Goal: Transaction & Acquisition: Subscribe to service/newsletter

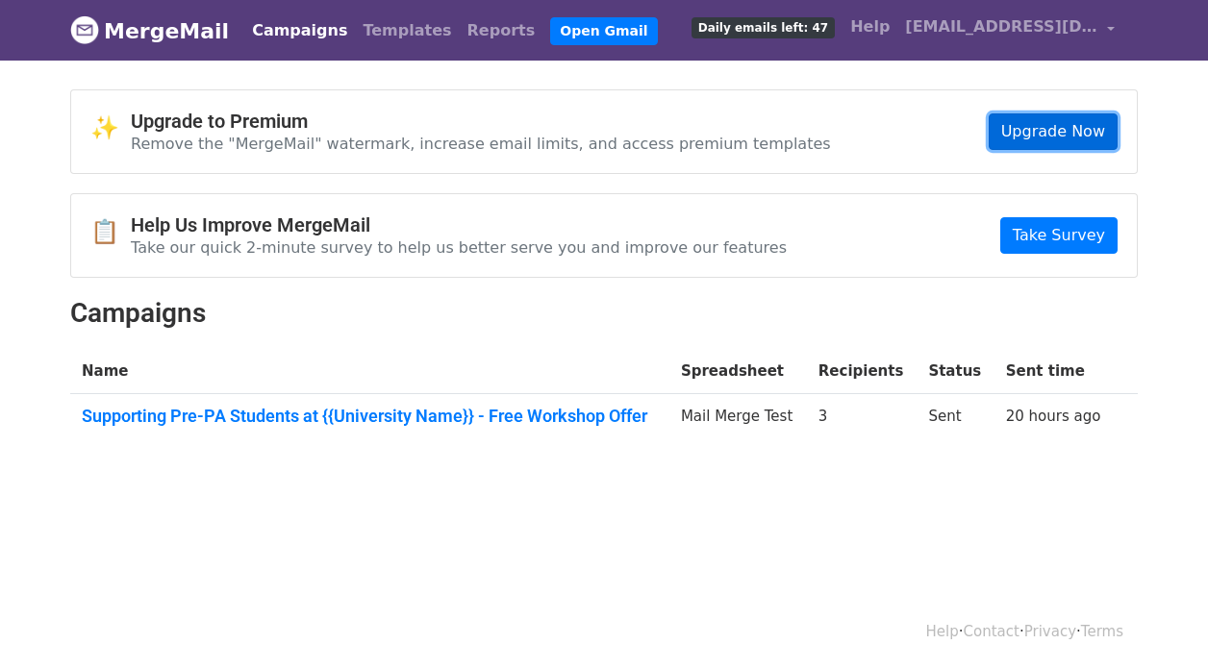
click at [1076, 136] on link "Upgrade Now" at bounding box center [1053, 131] width 129 height 37
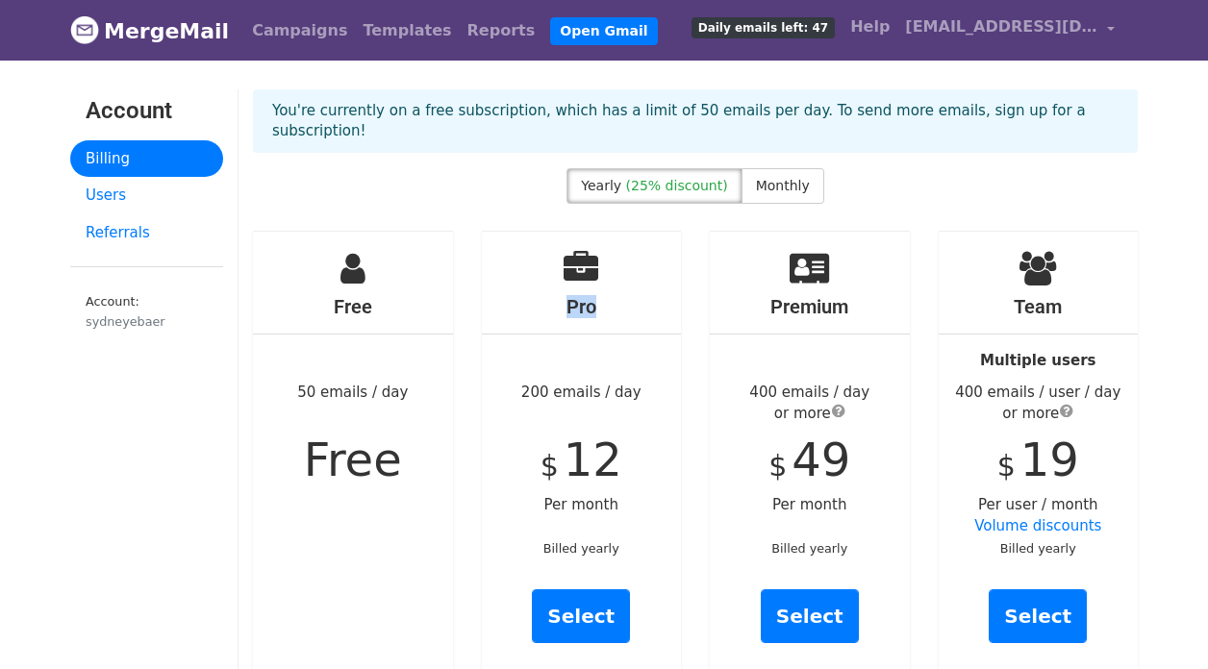
drag, startPoint x: 566, startPoint y: 283, endPoint x: 599, endPoint y: 282, distance: 33.7
click at [599, 295] on h4 "Pro" at bounding box center [582, 306] width 200 height 23
click at [601, 295] on h4 "Pro" at bounding box center [582, 306] width 200 height 23
drag, startPoint x: 594, startPoint y: 286, endPoint x: 548, endPoint y: 240, distance: 64.6
click at [549, 240] on div "Pro 200 emails / day $ 12 Per month Billed yearly Select" at bounding box center [582, 455] width 200 height 446
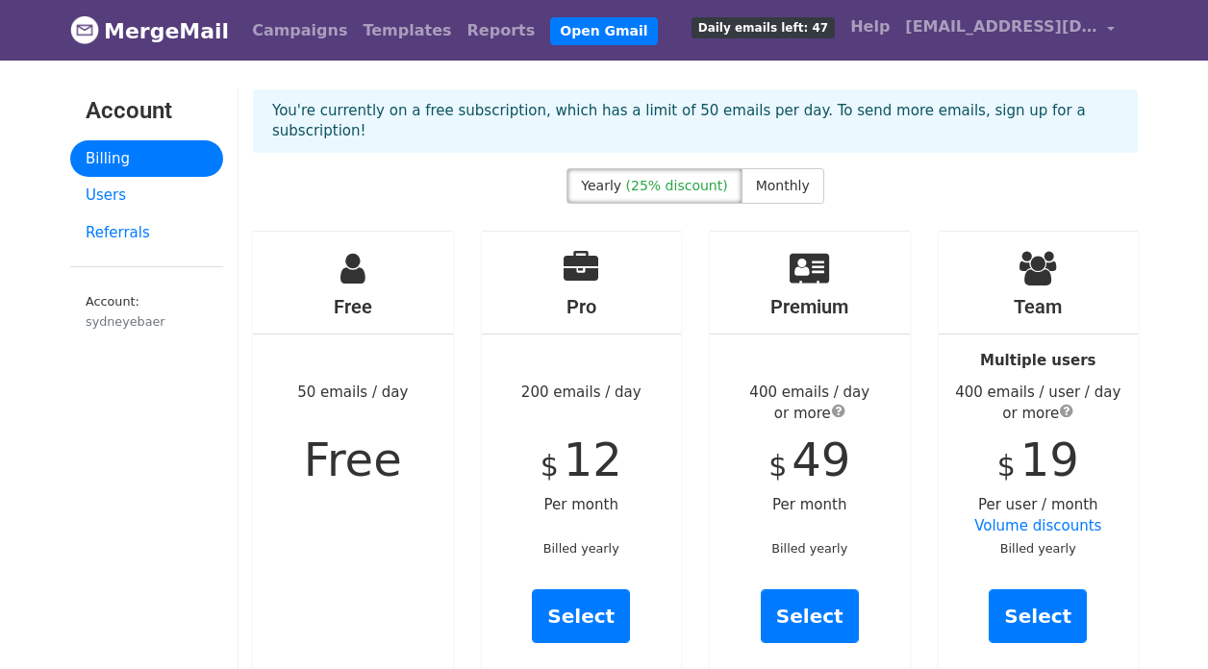
click at [580, 295] on h4 "Pro" at bounding box center [582, 306] width 200 height 23
drag, startPoint x: 567, startPoint y: 285, endPoint x: 603, endPoint y: 285, distance: 36.5
click at [603, 295] on h4 "Pro" at bounding box center [582, 306] width 200 height 23
drag, startPoint x: 595, startPoint y: 286, endPoint x: 548, endPoint y: 280, distance: 47.5
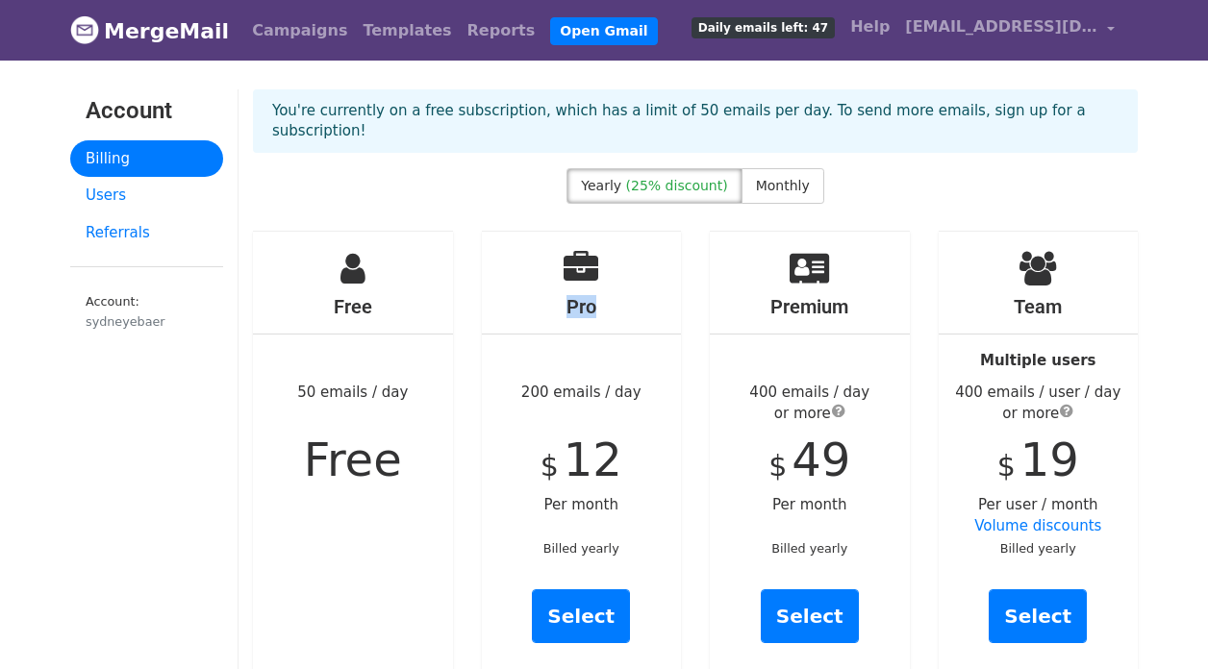
click at [548, 295] on h4 "Pro" at bounding box center [582, 306] width 200 height 23
click at [562, 295] on h4 "Pro" at bounding box center [582, 306] width 200 height 23
drag, startPoint x: 565, startPoint y: 280, endPoint x: 604, endPoint y: 290, distance: 40.8
click at [604, 295] on h4 "Pro" at bounding box center [582, 306] width 200 height 23
click at [596, 295] on h4 "Pro" at bounding box center [582, 306] width 200 height 23
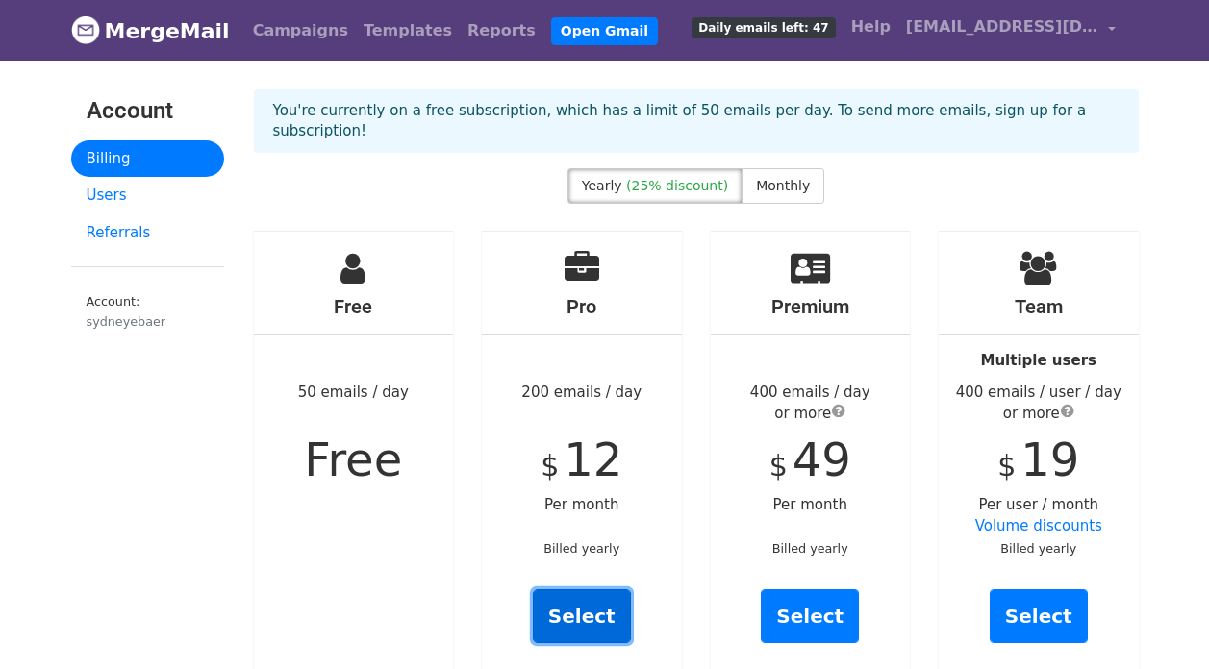
click at [576, 606] on link "Select" at bounding box center [582, 617] width 98 height 54
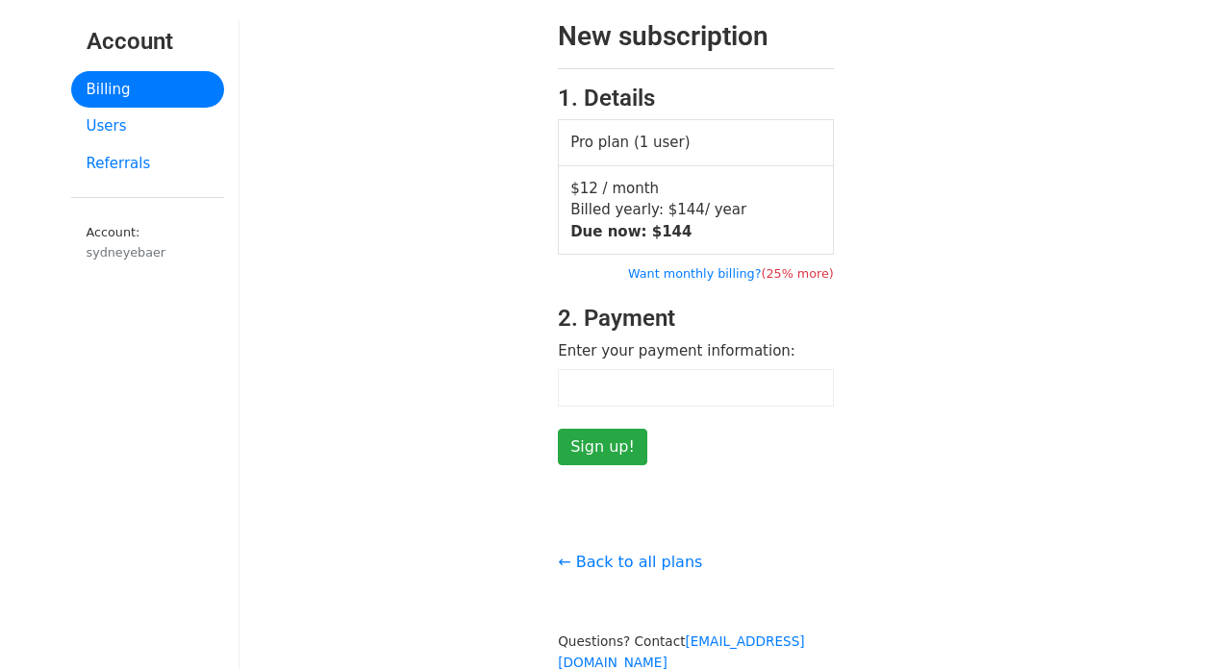
scroll to position [67, 0]
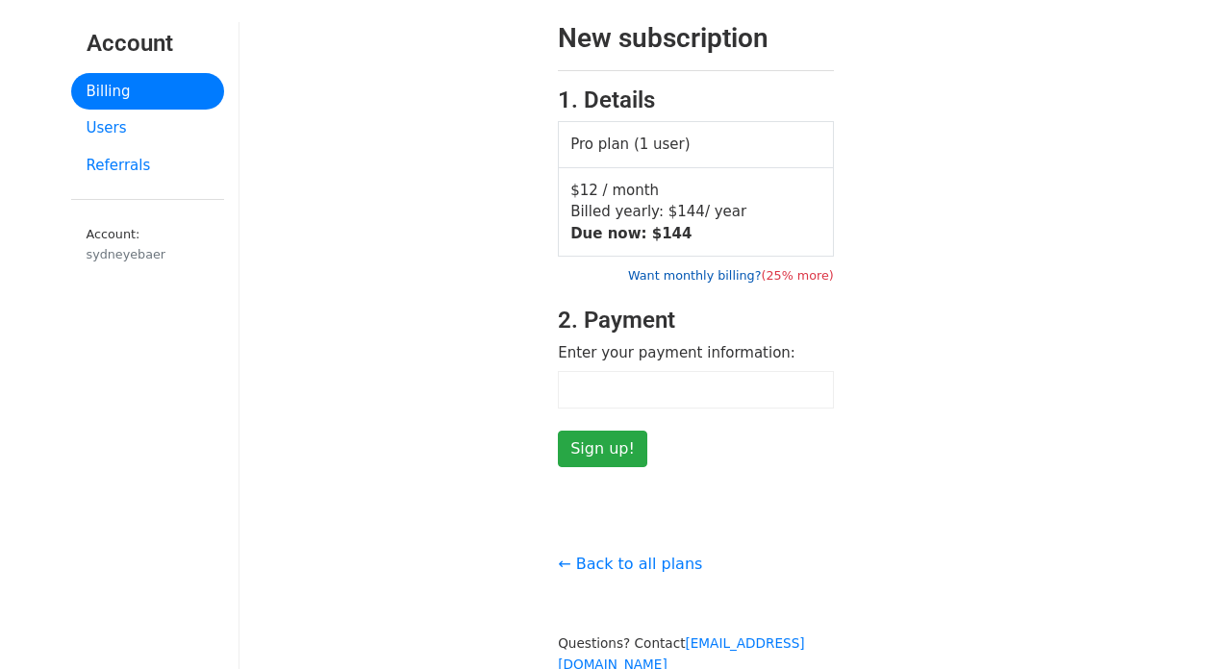
click at [695, 274] on link "Want monthly billing? (25% more)" at bounding box center [731, 275] width 206 height 14
